Goal: Information Seeking & Learning: Learn about a topic

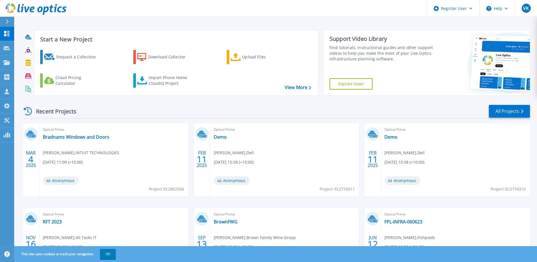
click at [267, 105] on div "Recent Projects All Projects" at bounding box center [276, 111] width 508 height 14
click at [65, 59] on div "Request a Collection" at bounding box center [78, 56] width 45 height 11
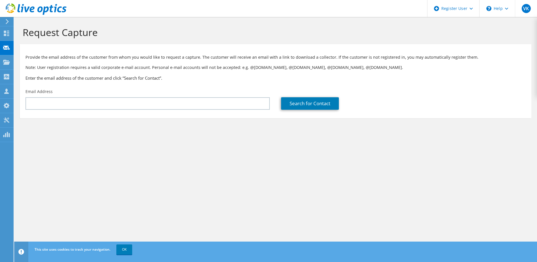
click at [14, 10] on icon at bounding box center [36, 9] width 61 height 12
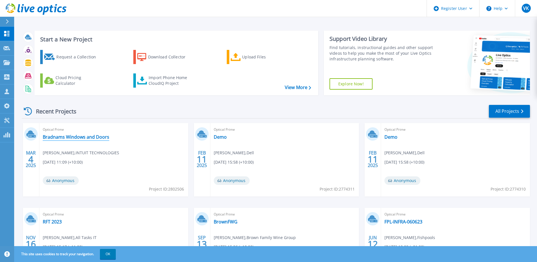
click at [94, 136] on link "Bradnams Windows and Doors" at bounding box center [76, 137] width 67 height 6
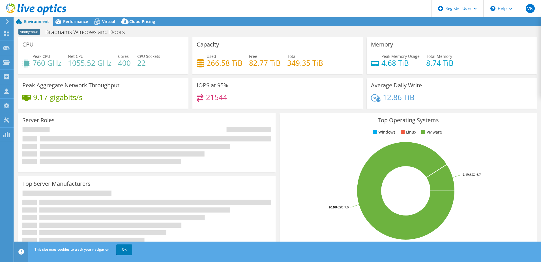
select select "[GEOGRAPHIC_DATA]"
select select "USD"
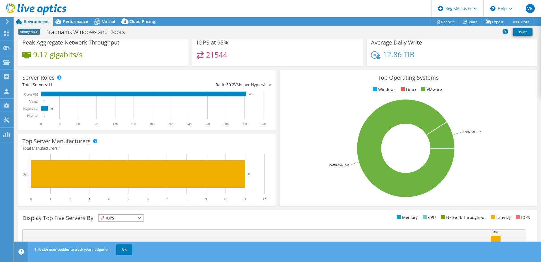
scroll to position [45, 0]
click at [77, 18] on div "Performance" at bounding box center [72, 21] width 39 height 9
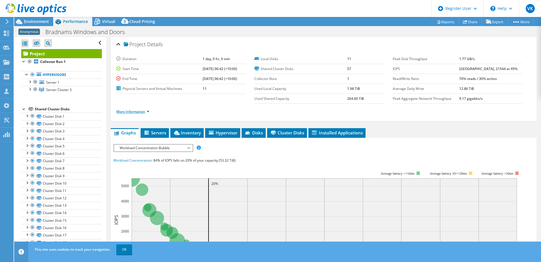
click at [148, 110] on link "More Information" at bounding box center [132, 111] width 33 height 5
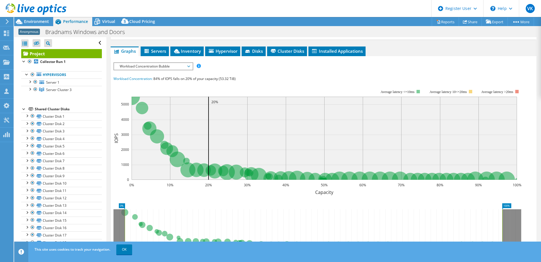
scroll to position [168, 0]
click at [171, 64] on span "Workload Concentration Bubble" at bounding box center [153, 66] width 73 height 7
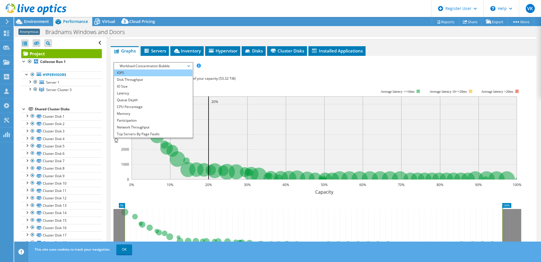
click at [140, 73] on li "IOPS" at bounding box center [153, 72] width 78 height 7
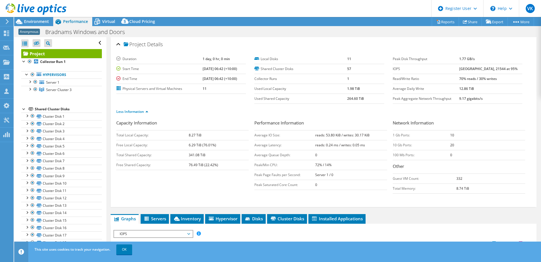
scroll to position [0, 0]
drag, startPoint x: 462, startPoint y: 70, endPoint x: 473, endPoint y: 67, distance: 11.6
click at [473, 67] on tr "IOPS 32501 at [GEOGRAPHIC_DATA], 21544 at 95%" at bounding box center [458, 69] width 130 height 10
drag, startPoint x: 473, startPoint y: 67, endPoint x: 478, endPoint y: 69, distance: 4.7
click at [478, 69] on b "[GEOGRAPHIC_DATA], 21544 at 95%" at bounding box center [489, 68] width 58 height 5
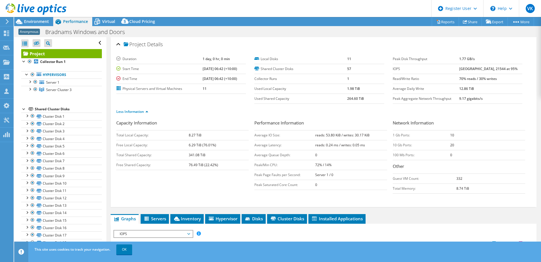
drag, startPoint x: 462, startPoint y: 68, endPoint x: 473, endPoint y: 69, distance: 10.8
click at [473, 69] on tr "IOPS 32501 at [GEOGRAPHIC_DATA], 21544 at 95%" at bounding box center [458, 69] width 130 height 10
click at [306, 78] on label "Collector Runs" at bounding box center [301, 79] width 93 height 6
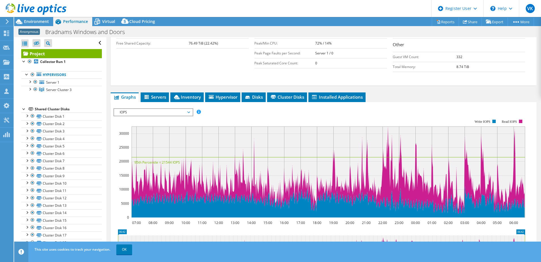
scroll to position [122, 0]
click at [188, 111] on span "IOPS" at bounding box center [153, 111] width 73 height 7
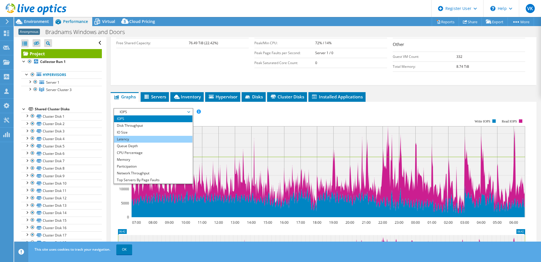
click at [174, 139] on li "Latency" at bounding box center [153, 139] width 78 height 7
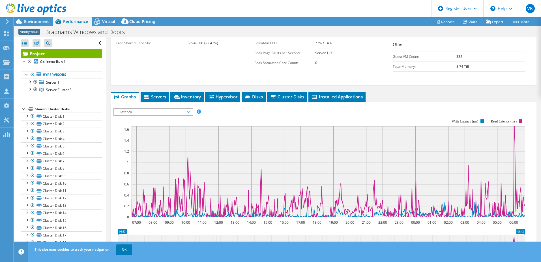
click at [188, 114] on span "Latency" at bounding box center [153, 111] width 73 height 7
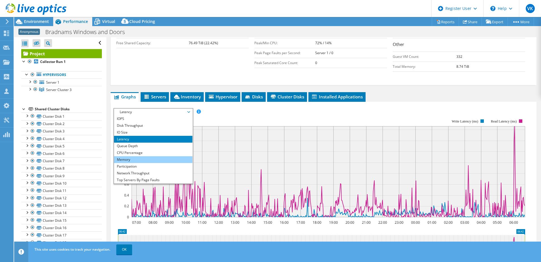
click at [174, 159] on li "Memory" at bounding box center [153, 159] width 78 height 7
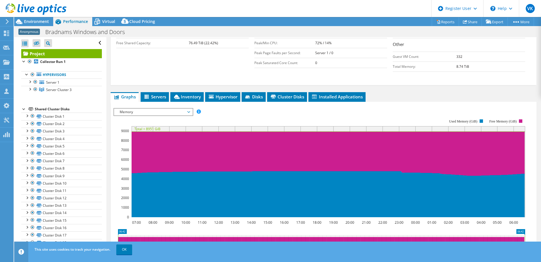
click at [186, 113] on span "Memory" at bounding box center [153, 111] width 73 height 7
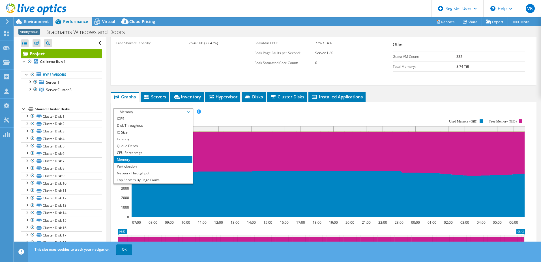
click at [264, 119] on rect at bounding box center [320, 167] width 412 height 113
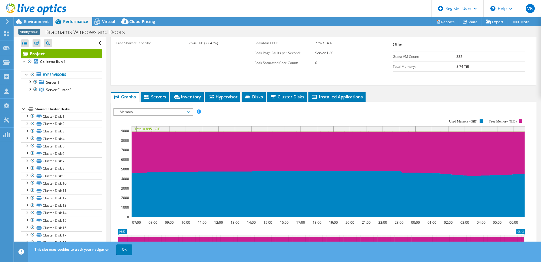
scroll to position [0, 0]
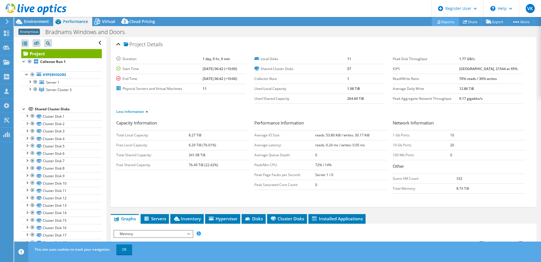
click at [443, 21] on link "Reports" at bounding box center [445, 21] width 27 height 9
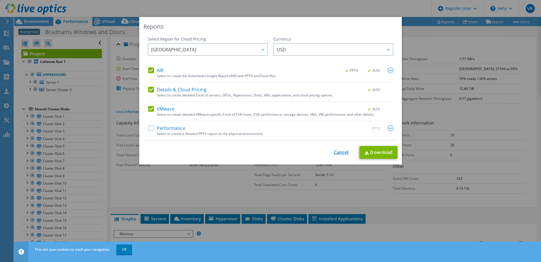
click at [334, 152] on link "Cancel" at bounding box center [341, 152] width 14 height 5
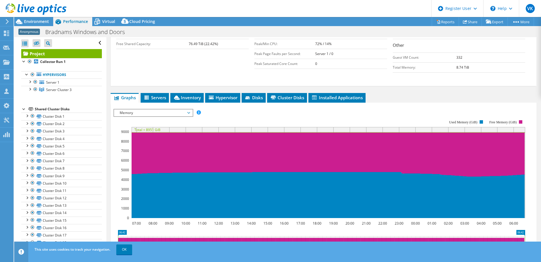
scroll to position [122, 0]
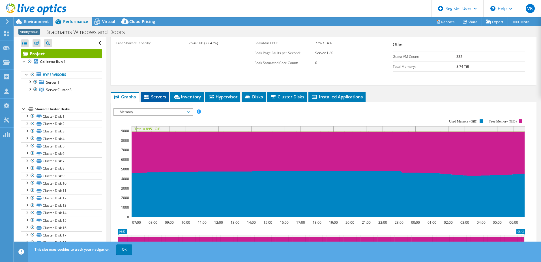
click at [151, 97] on span "Servers" at bounding box center [155, 97] width 23 height 6
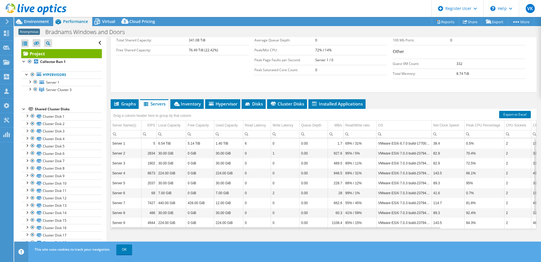
scroll to position [1, 0]
click at [187, 103] on span "Inventory" at bounding box center [187, 104] width 28 height 6
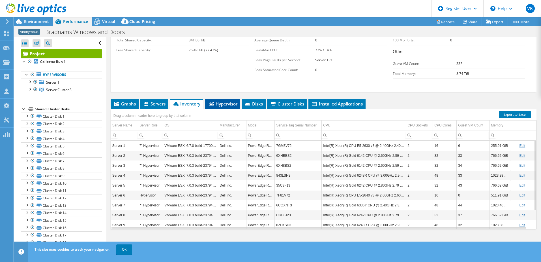
click at [227, 106] on li "Hypervisor" at bounding box center [222, 104] width 35 height 10
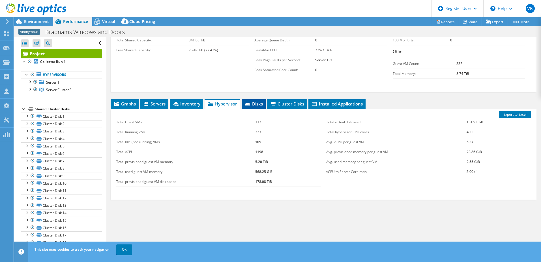
click at [253, 105] on span "Disks" at bounding box center [254, 104] width 18 height 6
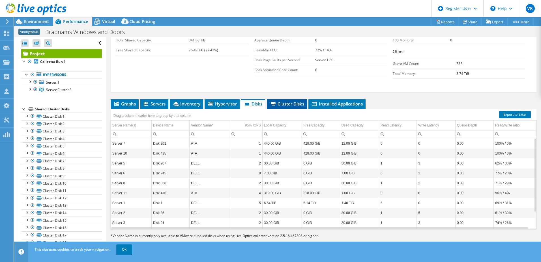
click at [293, 101] on span "Cluster Disks" at bounding box center [287, 104] width 34 height 6
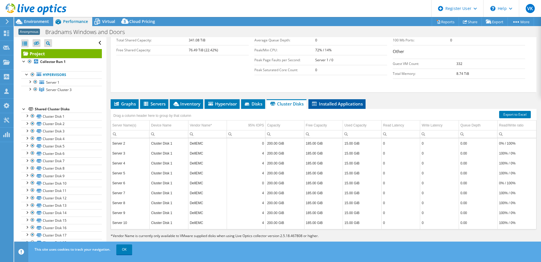
click at [349, 101] on span "Installed Applications" at bounding box center [337, 104] width 52 height 6
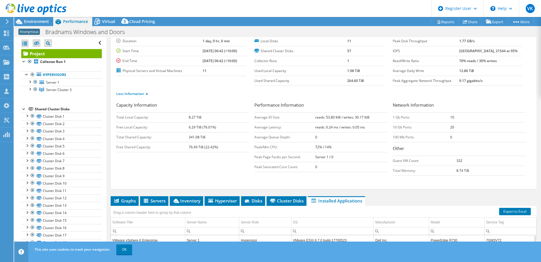
scroll to position [0, 0]
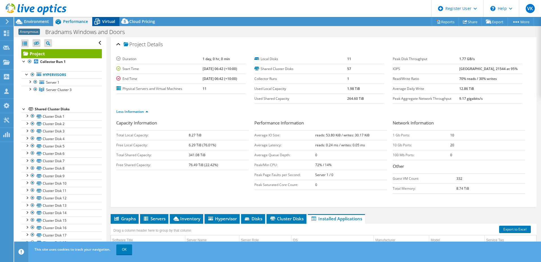
click at [99, 22] on icon at bounding box center [98, 22] width 6 height 5
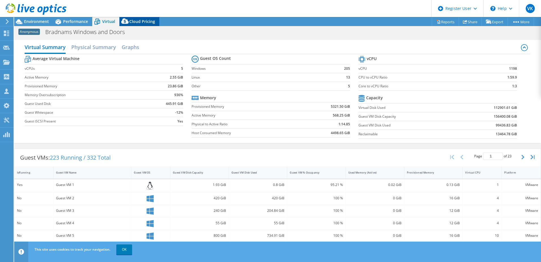
click at [144, 23] on span "Cloud Pricing" at bounding box center [142, 21] width 26 height 5
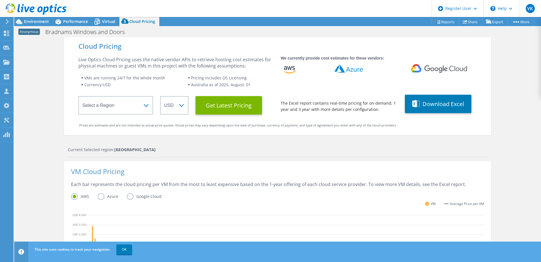
scroll to position [46, 0]
click at [212, 134] on div "Cloud Pricing Live Optics Cloud Pricing uses the native vendor APIs to retrieve…" at bounding box center [278, 86] width 428 height 98
click at [125, 253] on link "OK" at bounding box center [124, 249] width 16 height 10
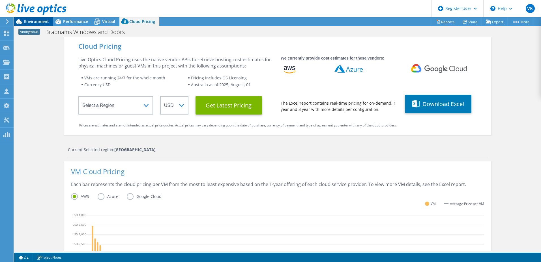
click at [25, 21] on span "Environment" at bounding box center [36, 21] width 25 height 5
